Goal: Navigation & Orientation: Find specific page/section

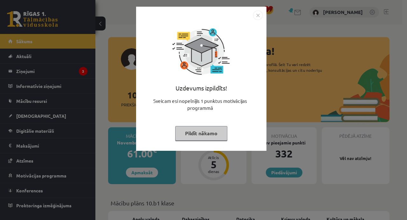
click at [254, 17] on img "Close" at bounding box center [258, 15] width 10 height 10
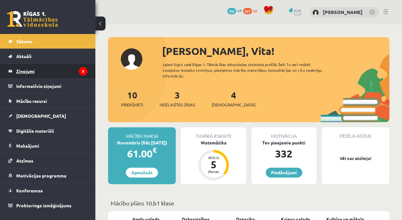
click at [48, 72] on legend "Ziņojumi 3" at bounding box center [51, 71] width 71 height 15
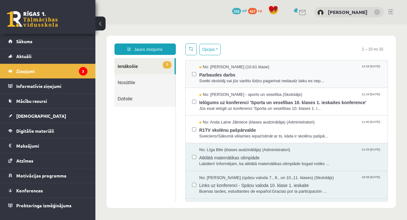
click at [197, 83] on div "No: Martins Birkmanis (10.b1 klase) 14:28 10/10/2025 Parbaudes darbs Sveiki sko…" at bounding box center [286, 74] width 189 height 20
click at [217, 76] on span "Parbaudes darbs" at bounding box center [290, 74] width 182 height 8
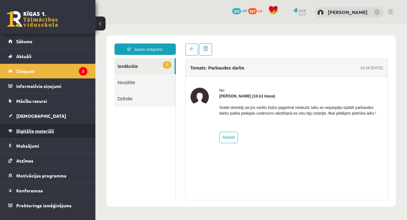
click at [39, 125] on link "Digitālie materiāli" at bounding box center [47, 131] width 79 height 15
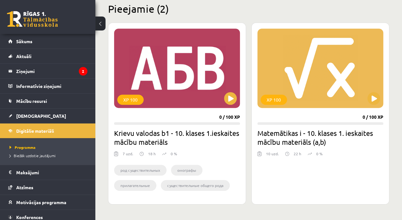
scroll to position [164, 0]
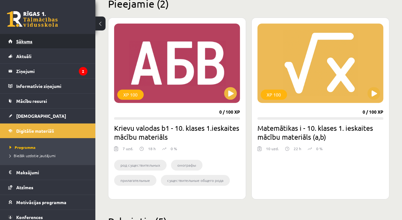
click at [24, 43] on span "Sākums" at bounding box center [24, 41] width 16 height 6
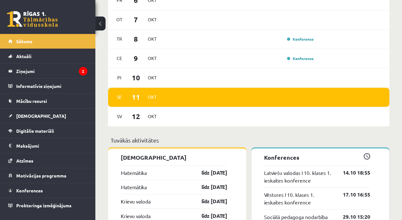
scroll to position [403, 0]
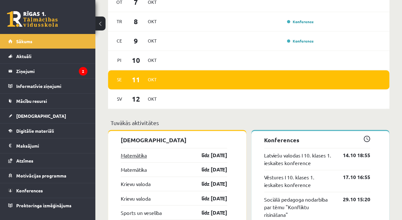
click at [132, 156] on link "Matemātika" at bounding box center [134, 156] width 26 height 8
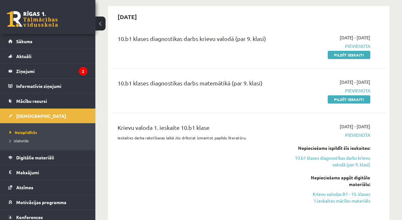
scroll to position [58, 0]
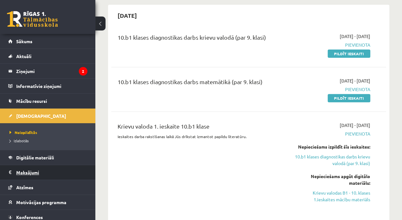
click at [41, 176] on legend "Maksājumi 0" at bounding box center [51, 172] width 71 height 15
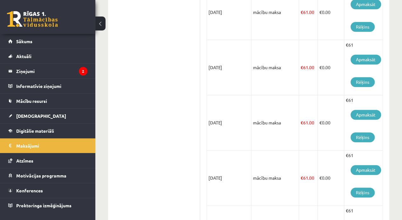
scroll to position [243, 0]
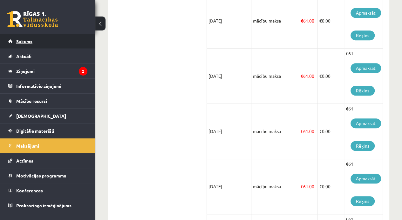
click at [25, 39] on span "Sākums" at bounding box center [24, 41] width 16 height 6
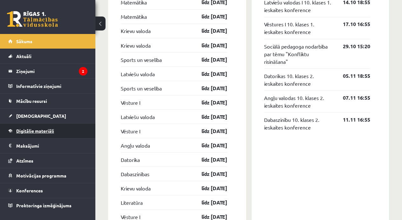
scroll to position [556, 0]
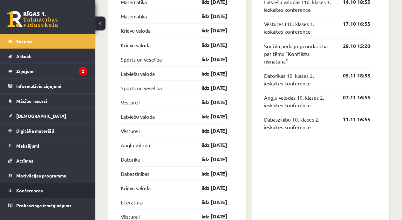
click at [37, 193] on link "Konferences" at bounding box center [47, 190] width 79 height 15
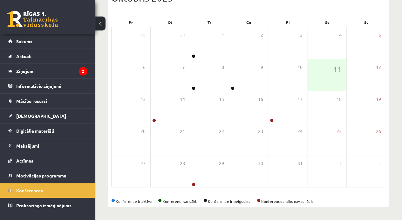
scroll to position [83, 0]
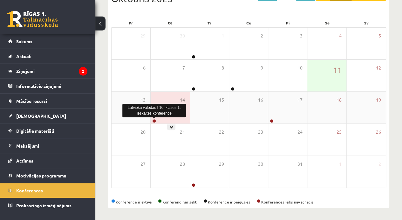
click at [155, 120] on link at bounding box center [154, 121] width 4 height 4
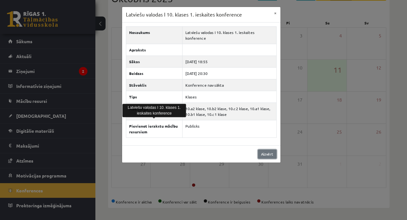
click at [264, 150] on link "Aizvērt" at bounding box center [267, 154] width 19 height 9
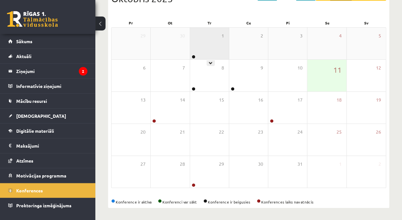
click at [203, 51] on div "1" at bounding box center [209, 44] width 39 height 32
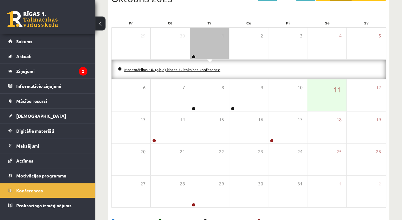
click at [172, 69] on link "Matemātikas 10. (a,b,c) klases 1. ieskaites konference" at bounding box center [172, 69] width 96 height 5
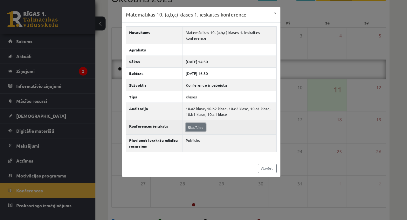
click at [199, 129] on link "Skatīties" at bounding box center [196, 127] width 20 height 8
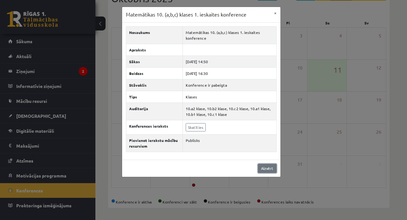
click at [268, 169] on link "Aizvērt" at bounding box center [267, 168] width 19 height 9
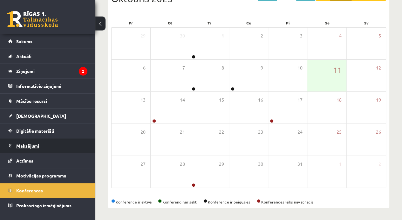
click at [78, 147] on legend "Maksājumi 0" at bounding box center [51, 146] width 71 height 15
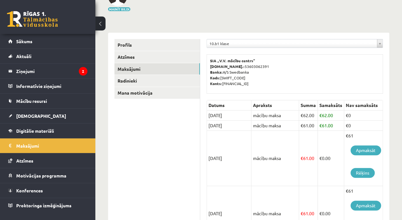
scroll to position [50, 0]
click at [59, 106] on link "Mācību resursi" at bounding box center [47, 101] width 79 height 15
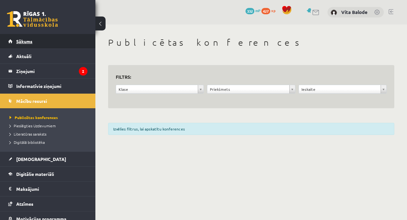
click at [21, 45] on link "Sākums" at bounding box center [47, 41] width 79 height 15
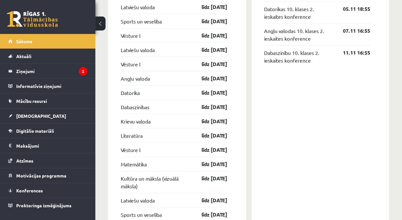
scroll to position [623, 0]
click at [43, 209] on link "Proktoringa izmēģinājums" at bounding box center [47, 205] width 79 height 15
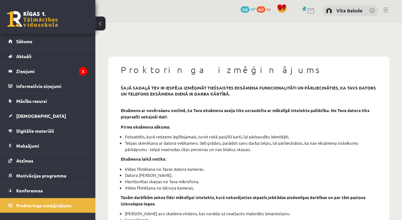
scroll to position [1, 0]
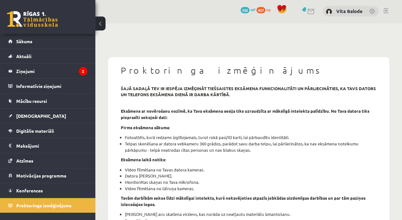
click at [139, 137] on li "Fotoattēls, kurā redzams izglītojamais, turot rokā pasi/ID karti, lai pārbaudīt…" at bounding box center [251, 137] width 252 height 6
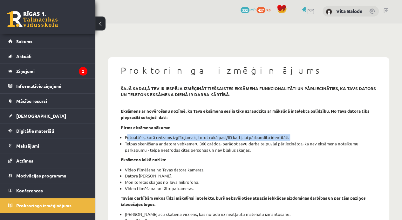
click at [139, 137] on li "Fotoattēls, kurā redzams izglītojamais, turot rokā pasi/ID karti, lai pārbaudīt…" at bounding box center [251, 137] width 252 height 6
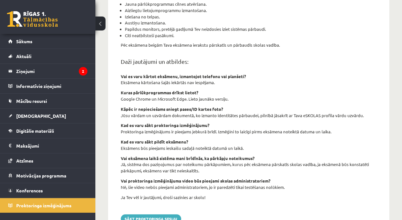
scroll to position [250, 0]
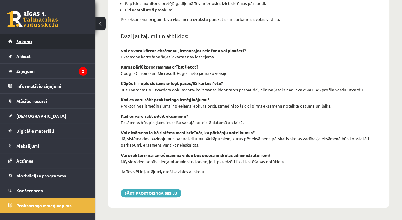
click at [38, 39] on link "Sākums" at bounding box center [47, 41] width 79 height 15
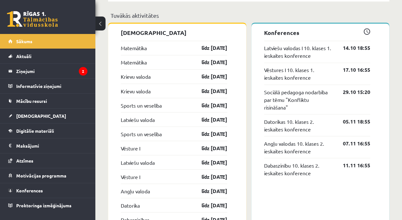
scroll to position [513, 0]
